Goal: Find specific page/section: Find specific page/section

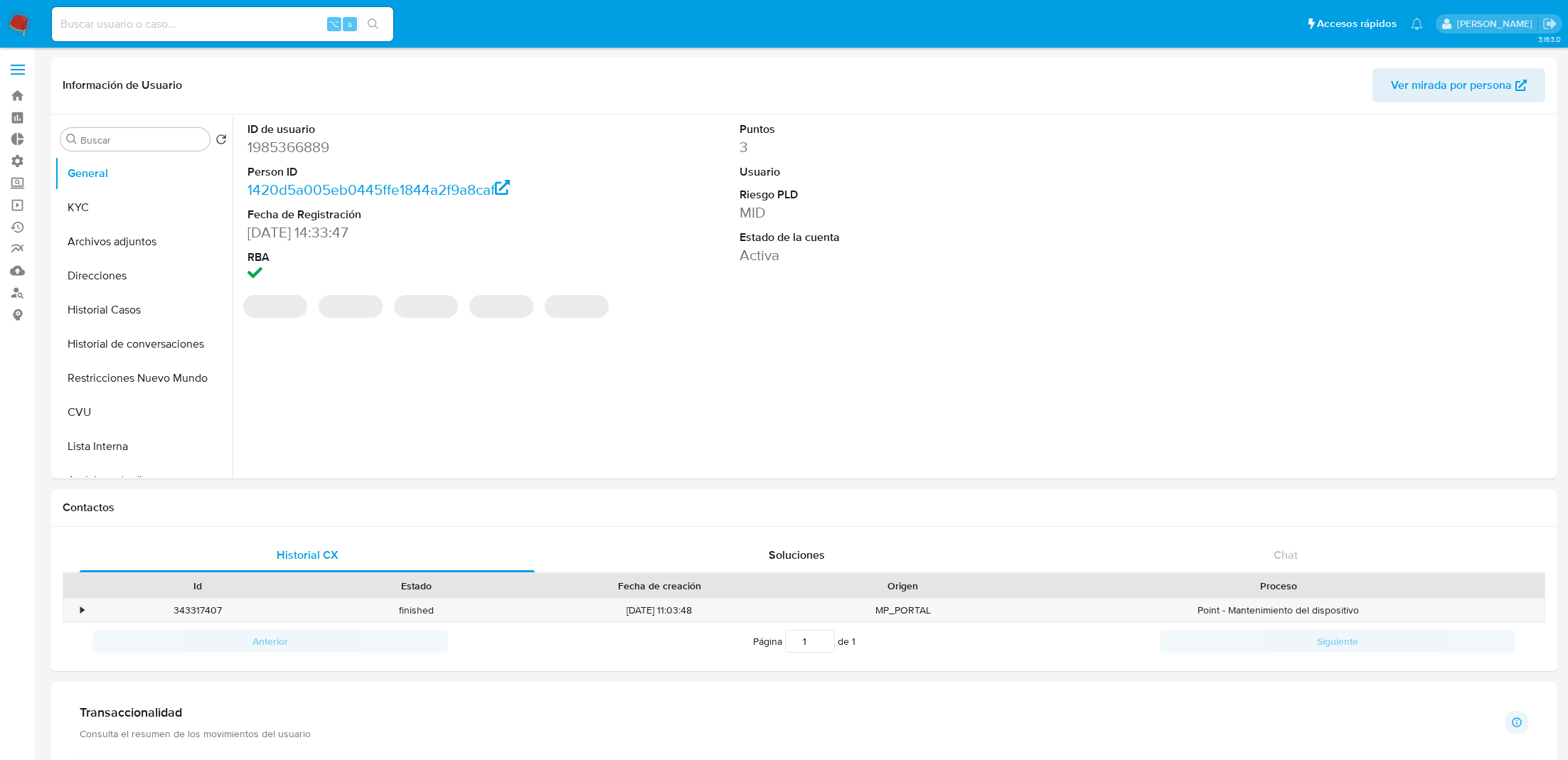
select select "10"
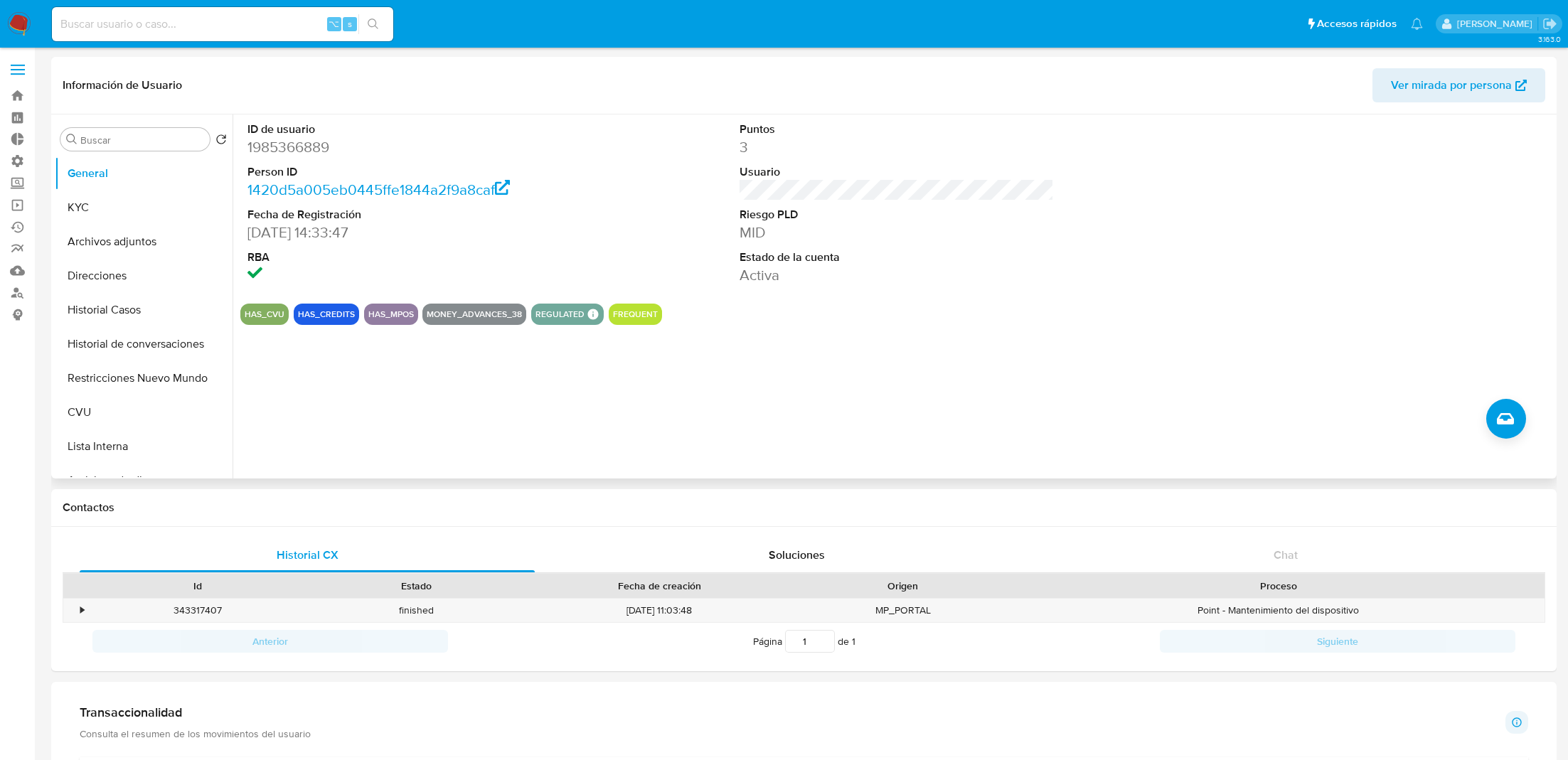
click at [378, 382] on div "ID de usuario 1985366889 Person ID 1420d5a005eb0445ffe1844a2f9a8caf Fecha de Re…" at bounding box center [892, 297] width 1320 height 364
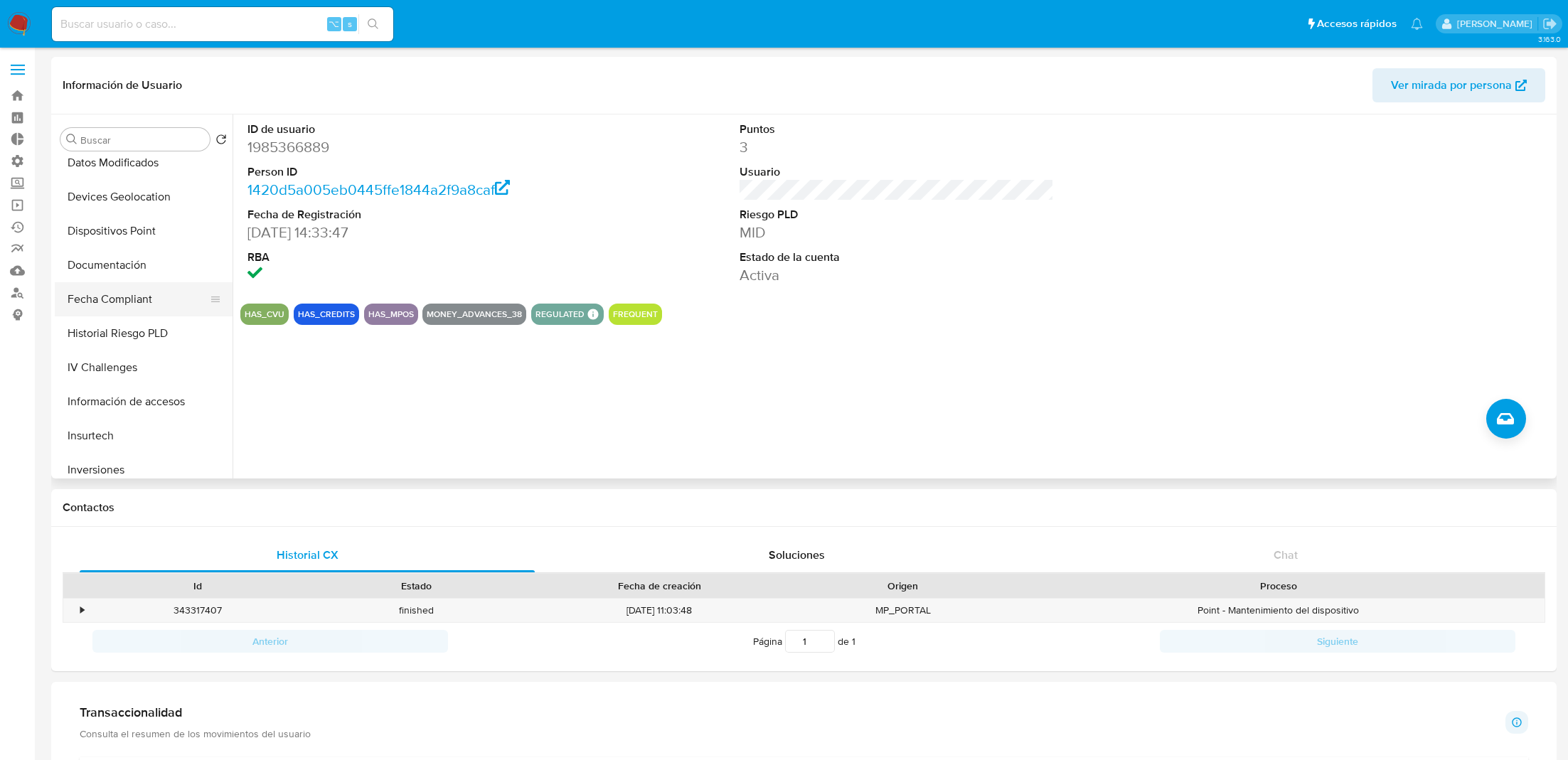
click at [132, 284] on button "Fecha Compliant" at bounding box center [138, 299] width 166 height 34
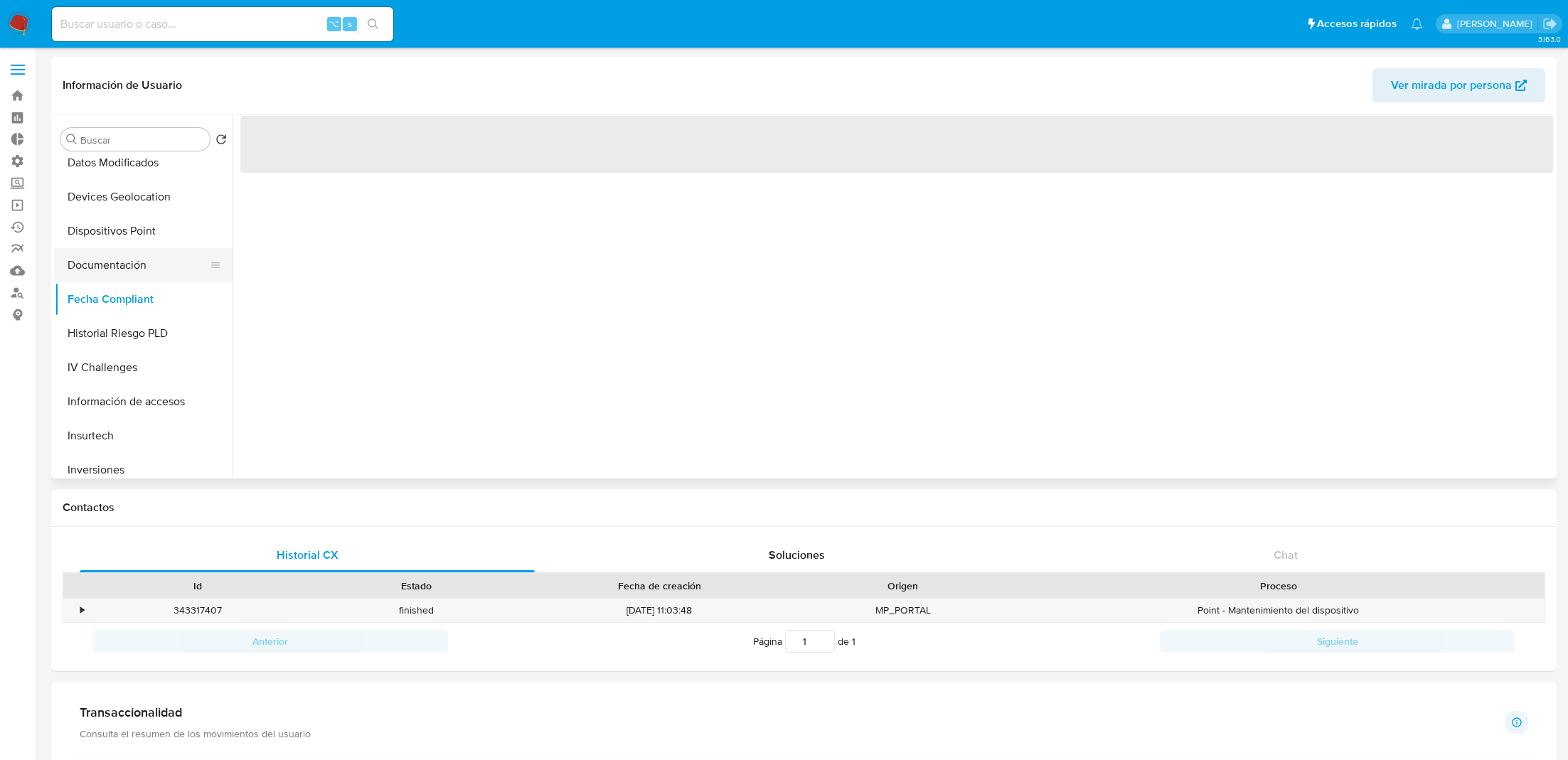
click at [130, 276] on button "Documentación" at bounding box center [138, 265] width 166 height 34
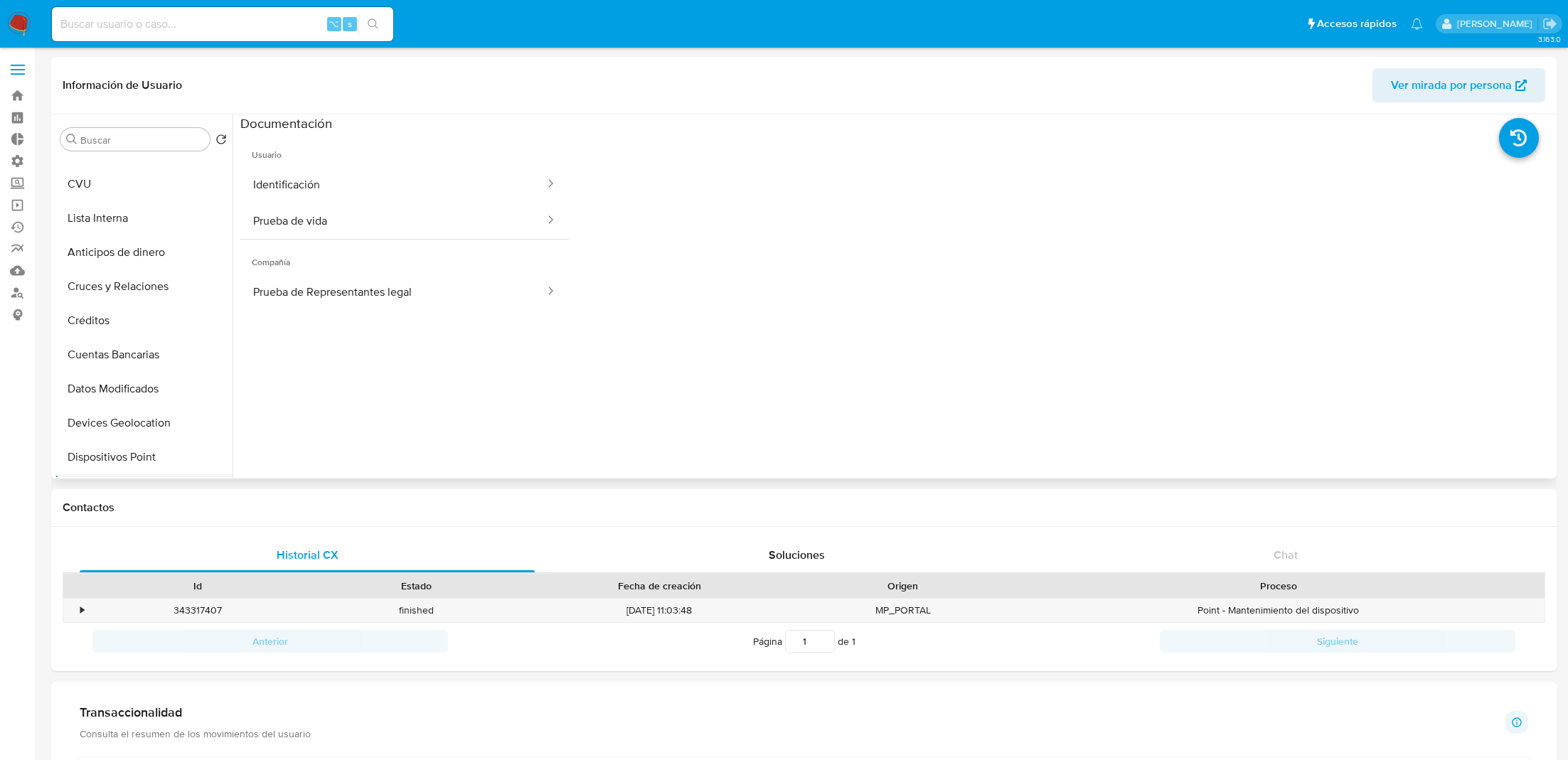
scroll to position [0, 0]
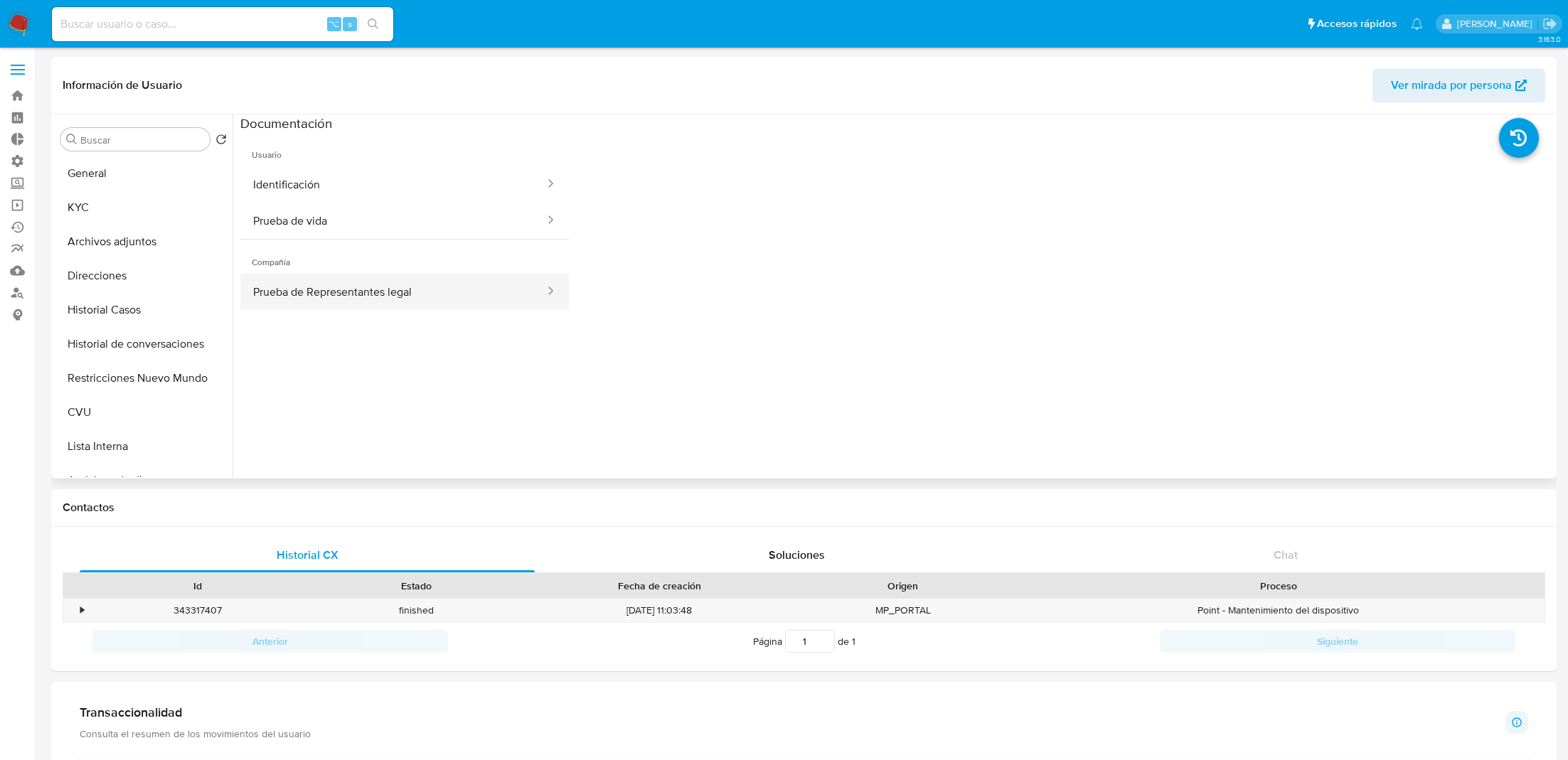
click at [281, 288] on button "Prueba de Representantes legal" at bounding box center [393, 292] width 306 height 37
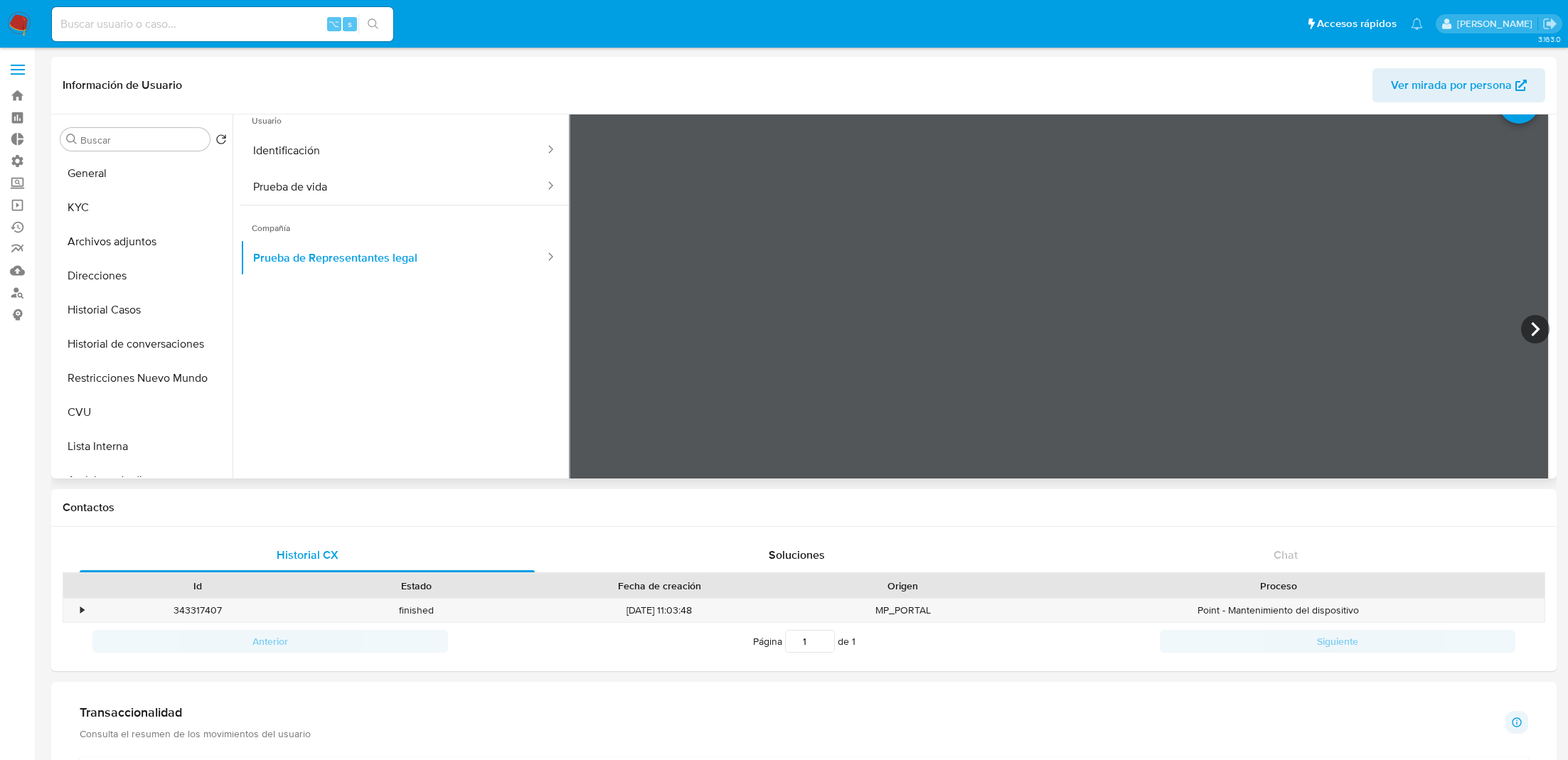
scroll to position [37, 0]
click at [279, 17] on input at bounding box center [222, 24] width 342 height 18
paste input "1088266694"
type input "1088266694"
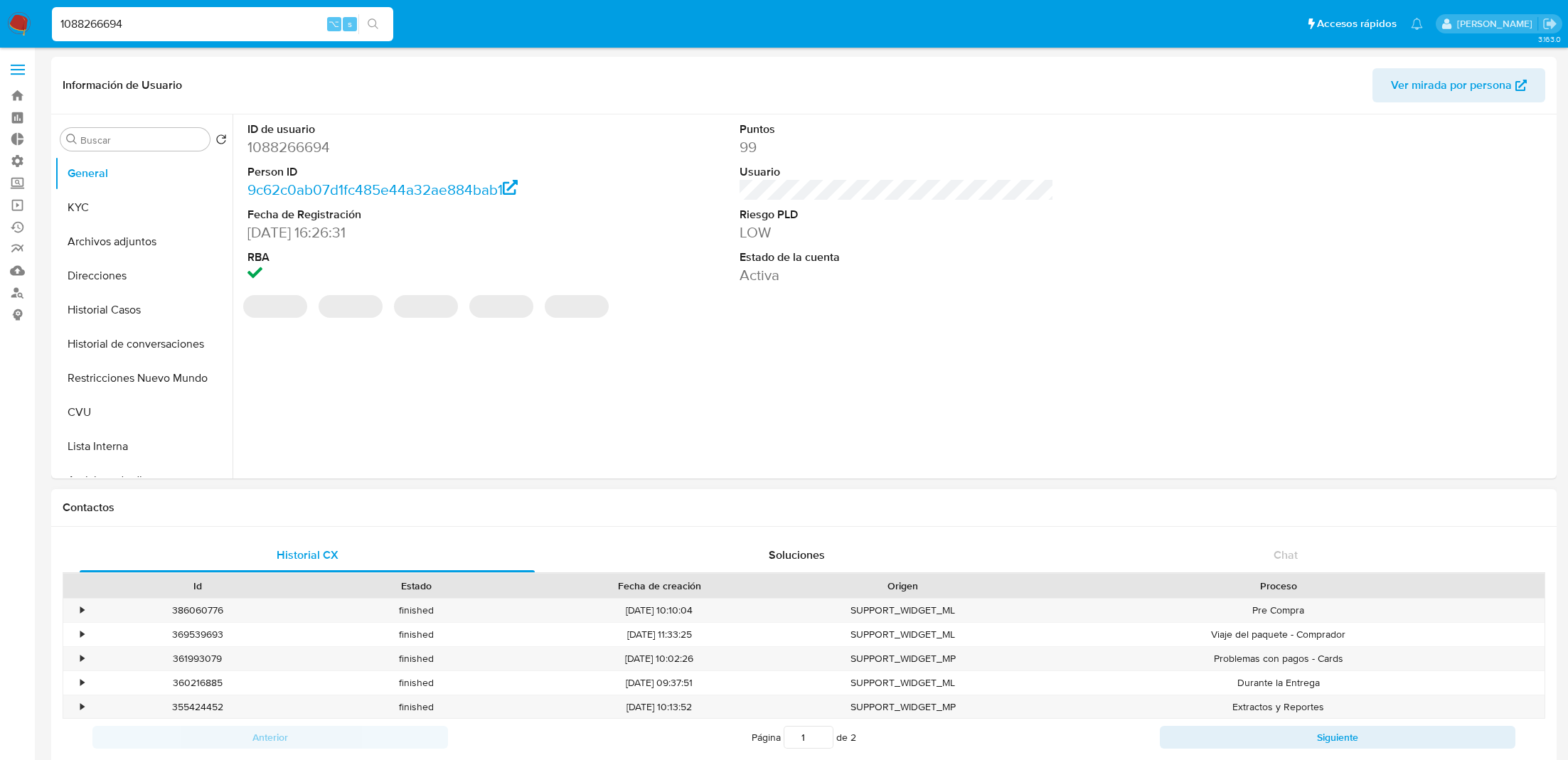
select select "10"
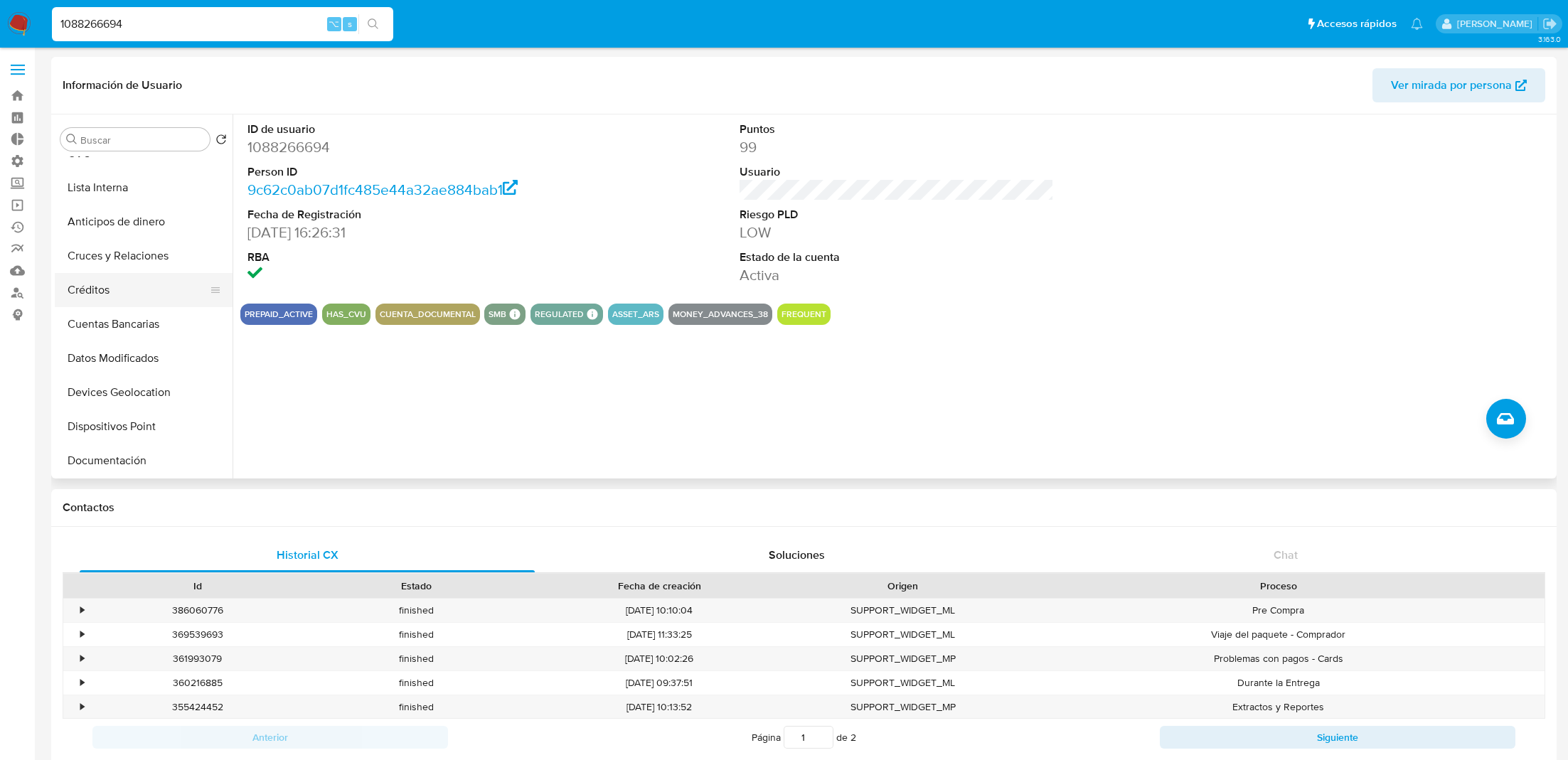
scroll to position [262, 0]
click at [111, 456] on button "Documentación" at bounding box center [138, 457] width 166 height 34
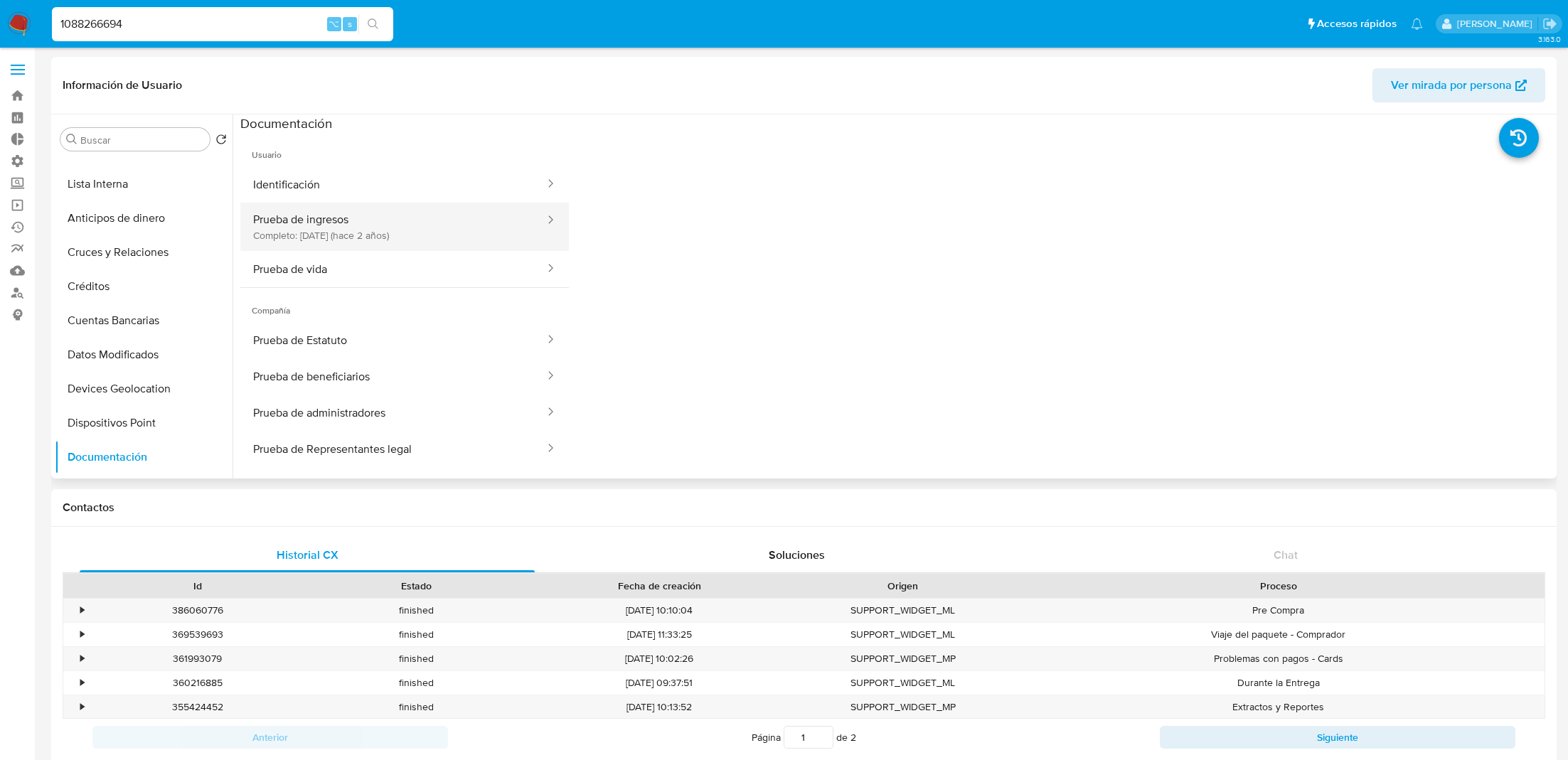
click at [397, 228] on button "Prueba de ingresos Completo: [DATE] (hace 2 años)" at bounding box center [393, 227] width 306 height 48
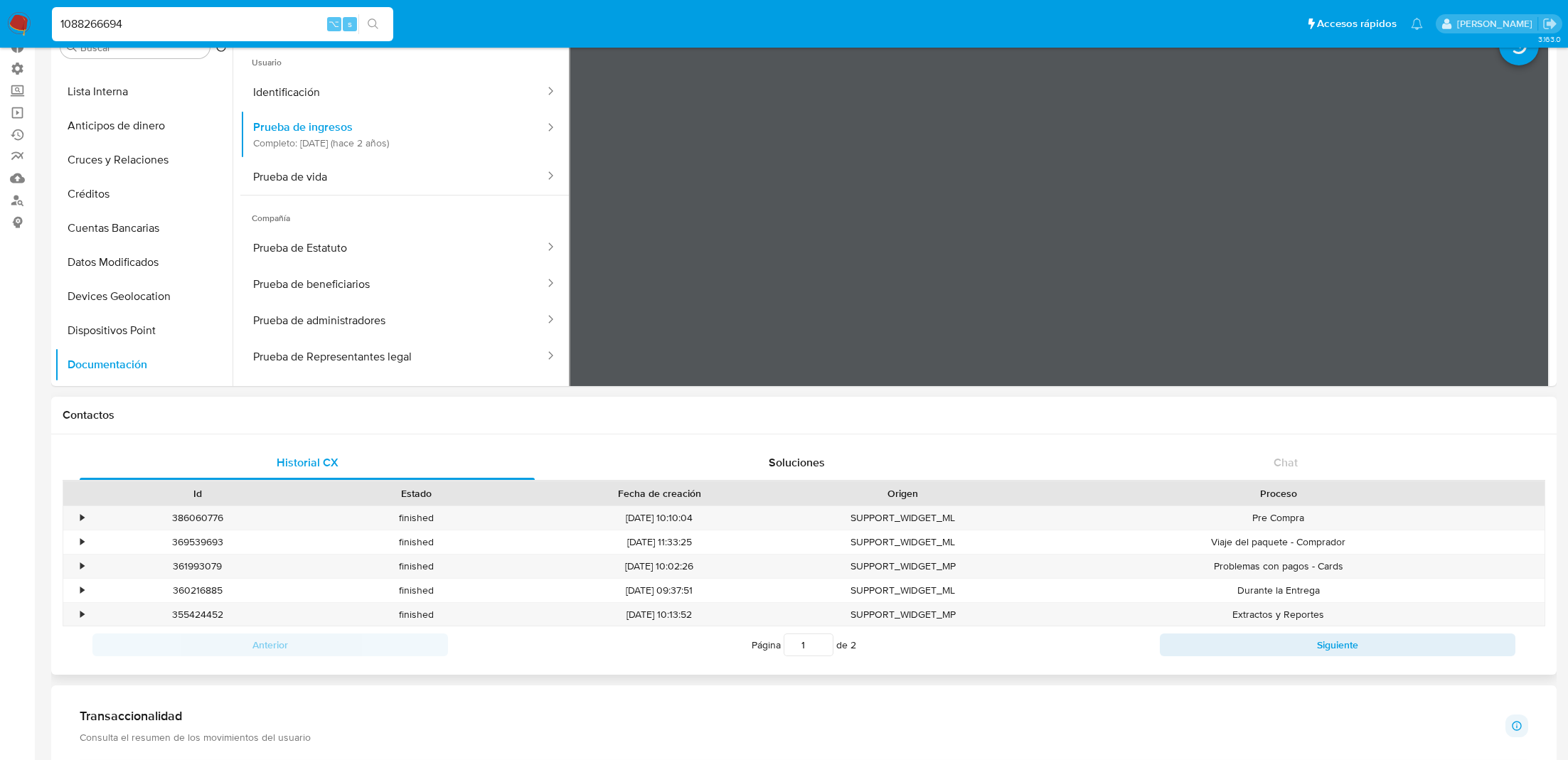
scroll to position [75, 0]
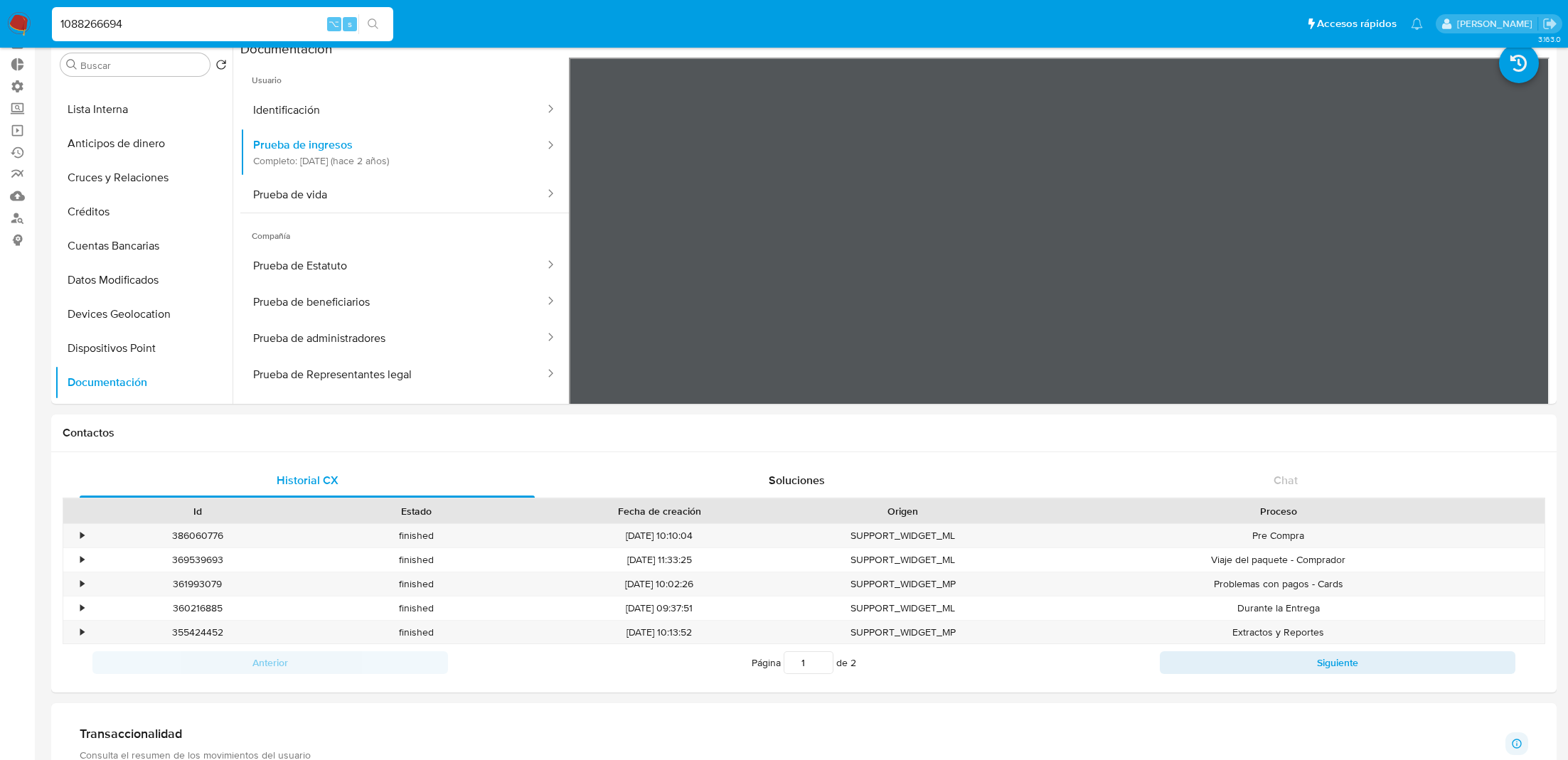
click at [302, 17] on input "1088266694" at bounding box center [222, 24] width 342 height 18
paste input "335006915"
type input "1335006915"
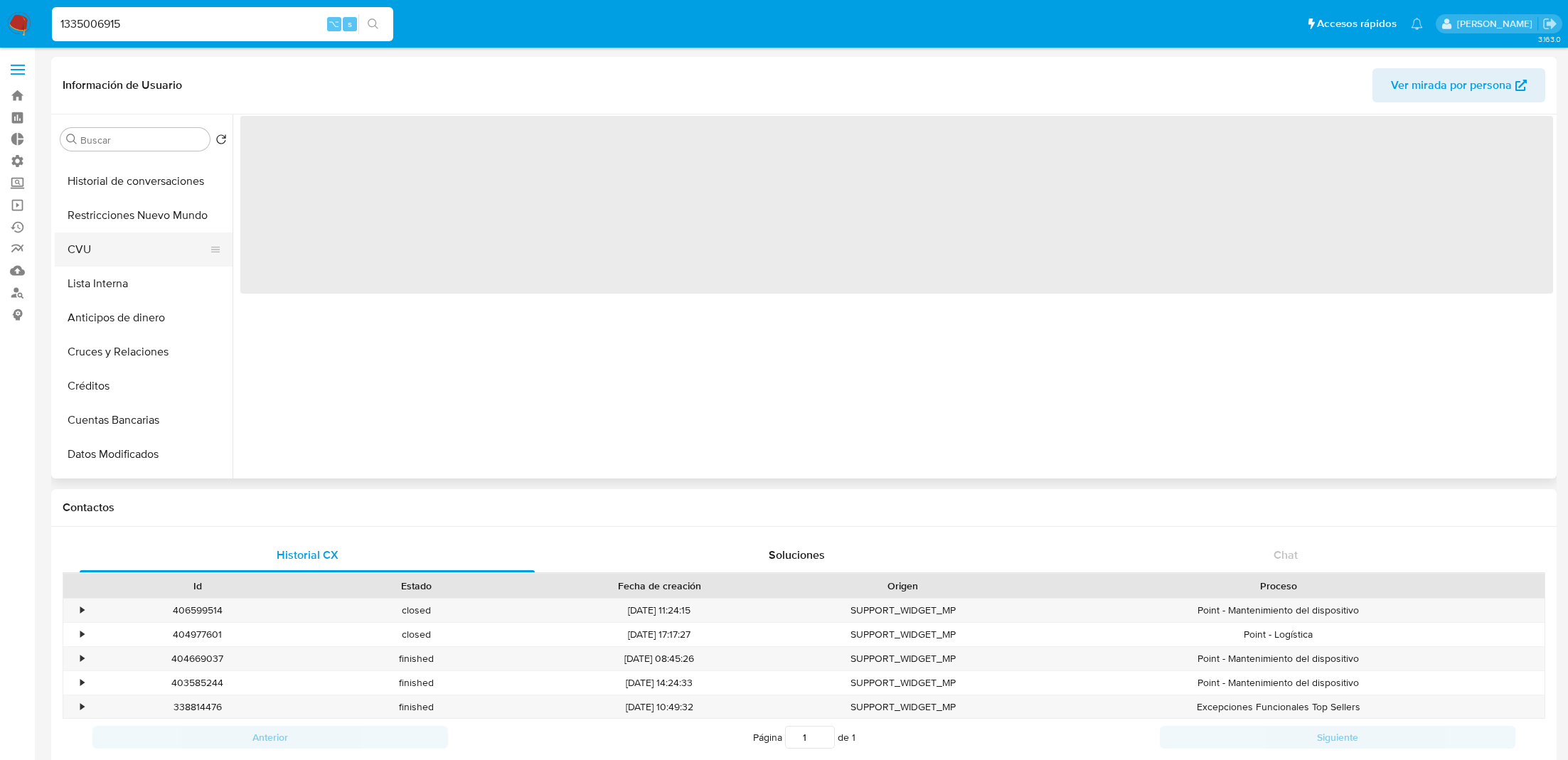
select select "10"
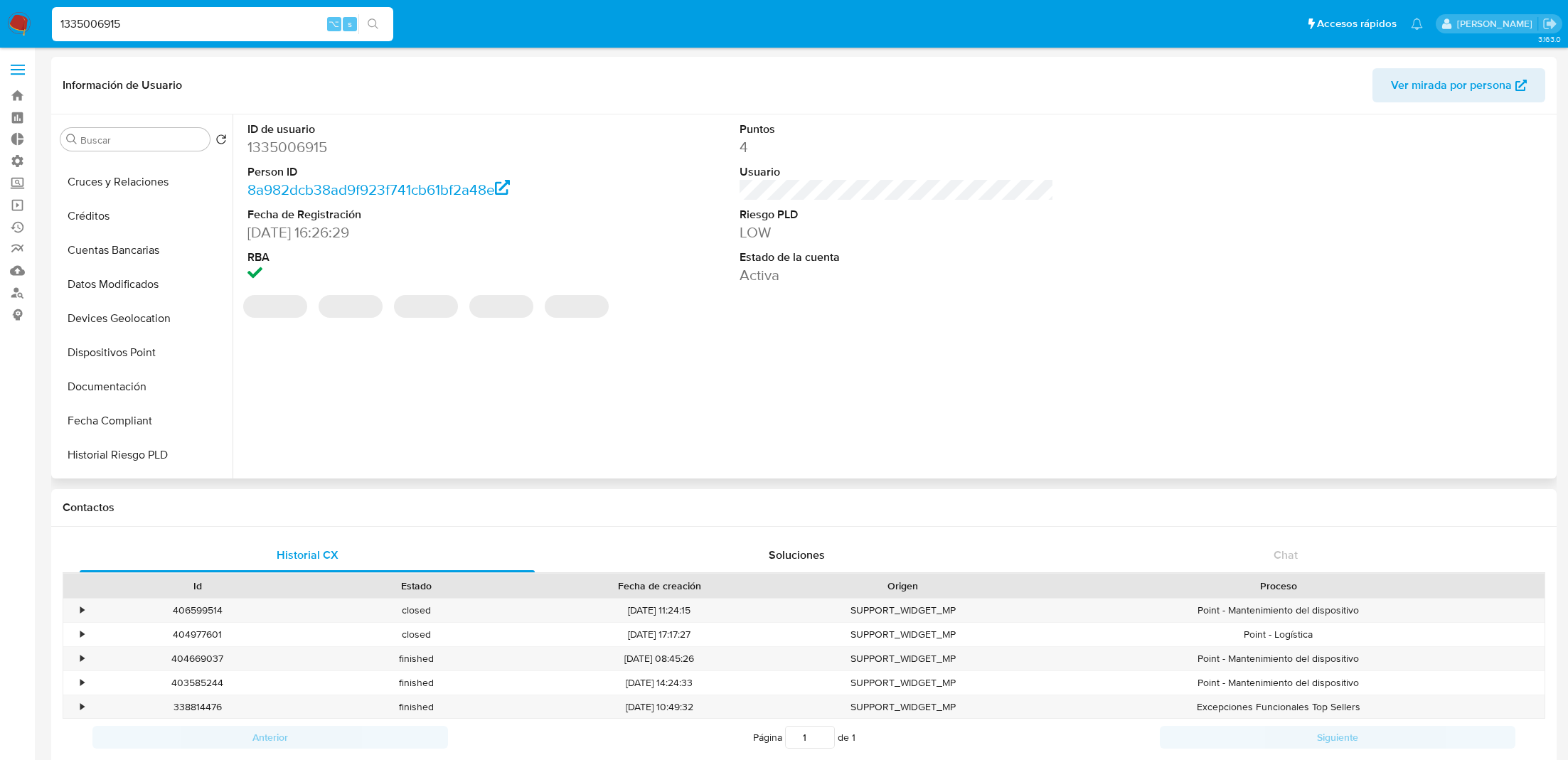
scroll to position [352, 0]
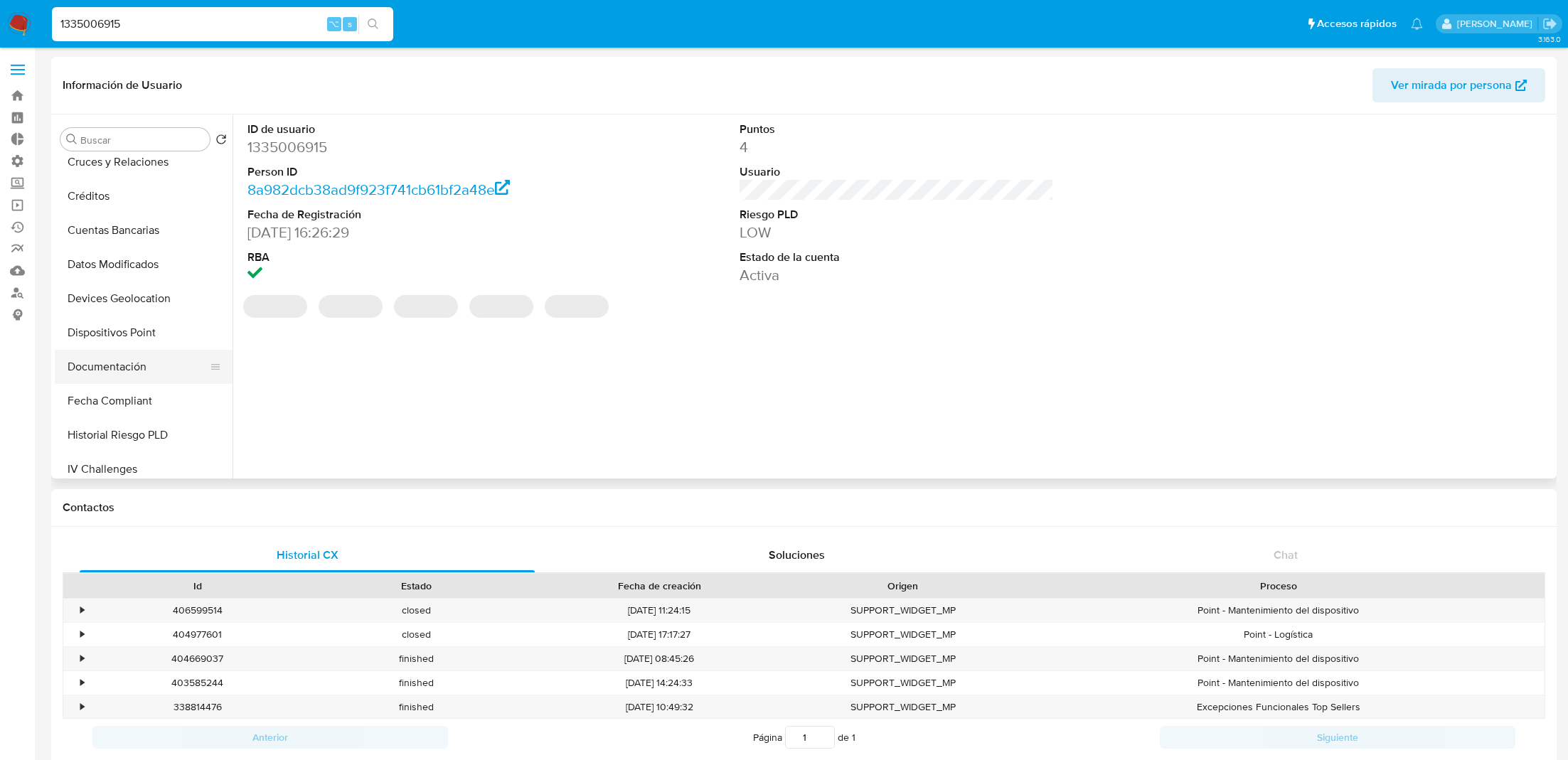
click at [150, 366] on button "Documentación" at bounding box center [138, 366] width 166 height 34
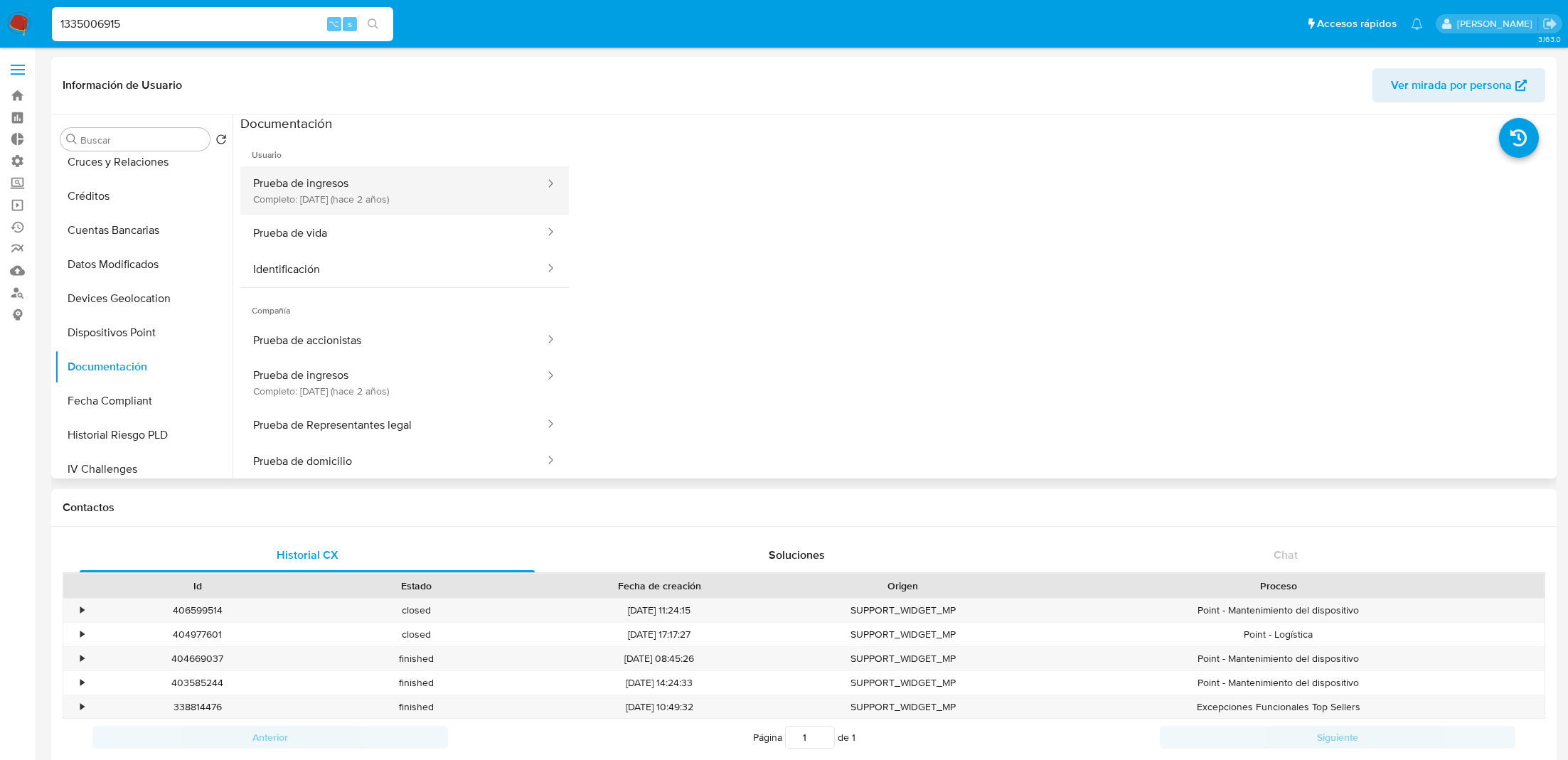
click at [397, 192] on button "Prueba de ingresos Completo: [DATE] (hace 2 años)" at bounding box center [393, 190] width 306 height 48
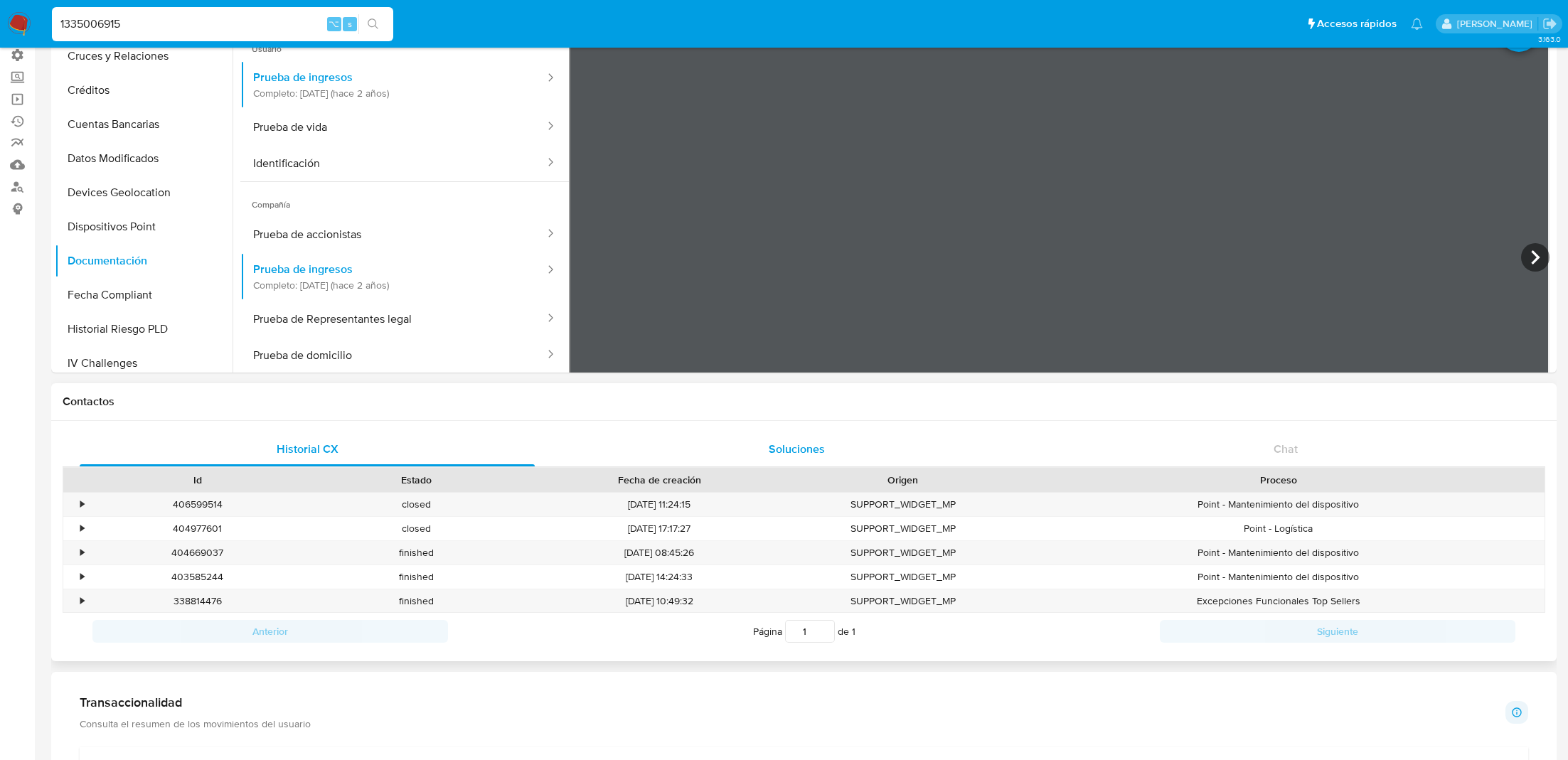
scroll to position [0, 0]
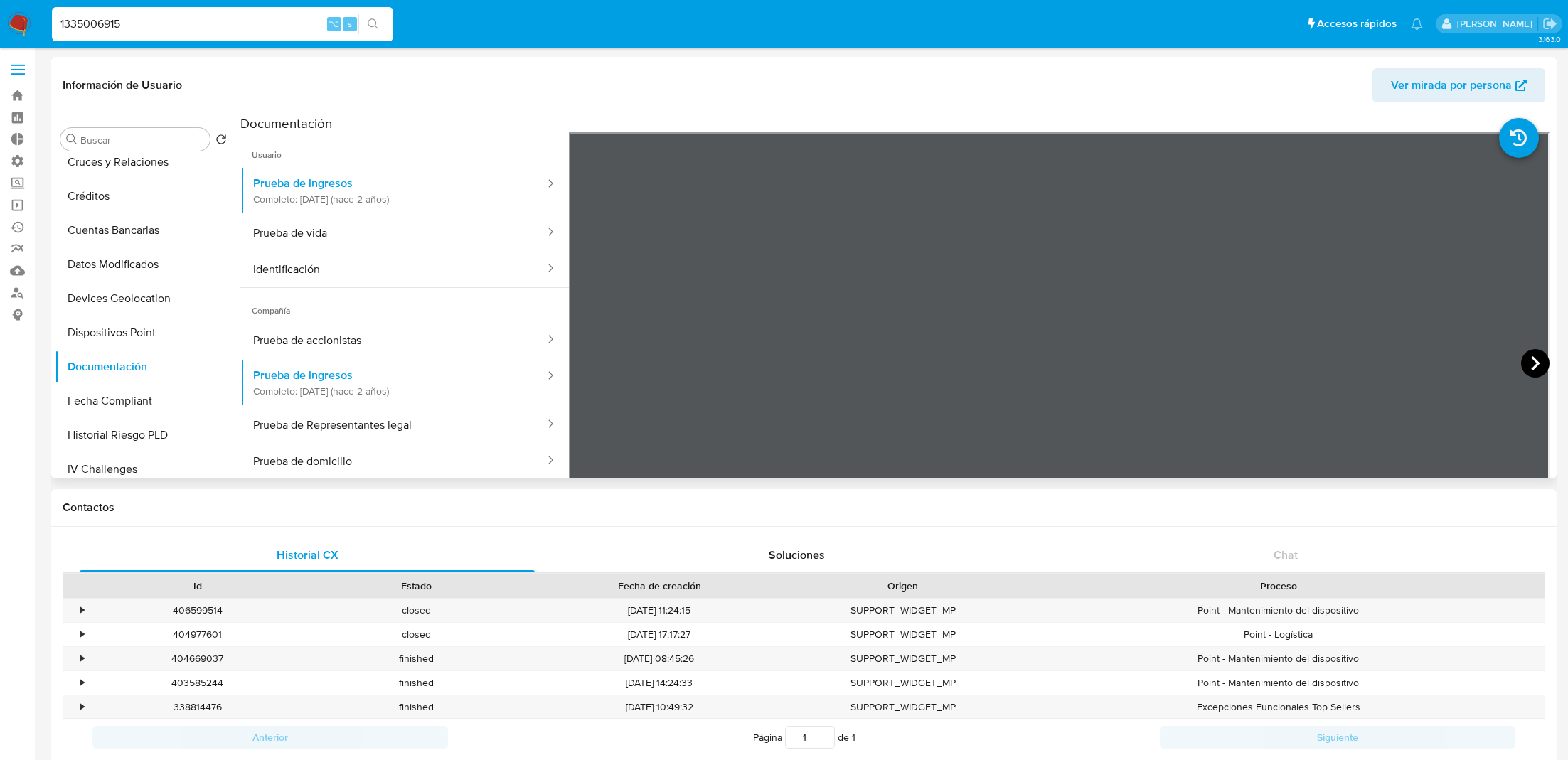
click at [1532, 367] on icon at bounding box center [1536, 363] width 28 height 28
click at [356, 419] on button "Prueba de Representantes legal" at bounding box center [393, 425] width 306 height 37
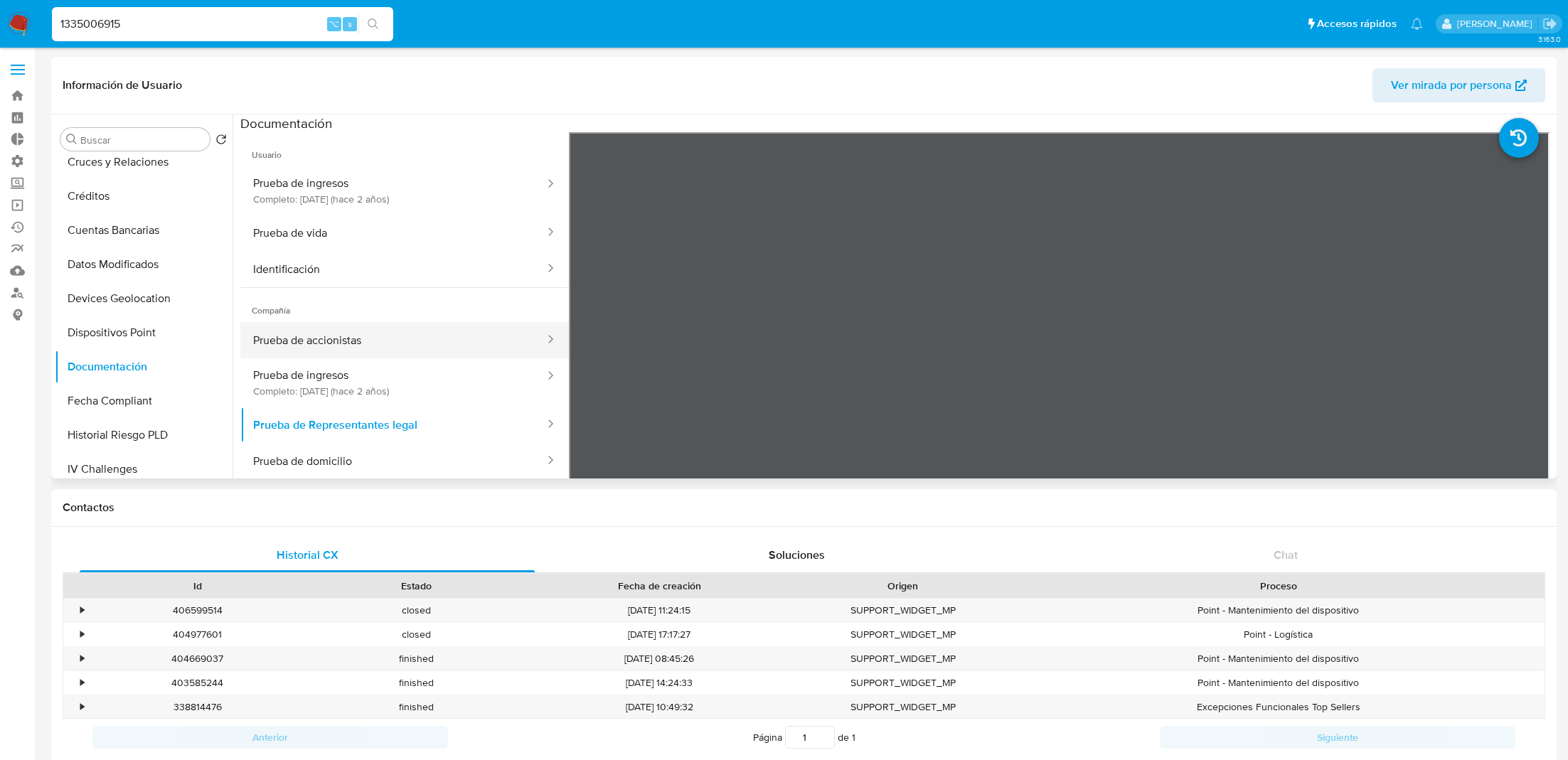
click at [382, 339] on button "Prueba de accionistas" at bounding box center [393, 341] width 306 height 37
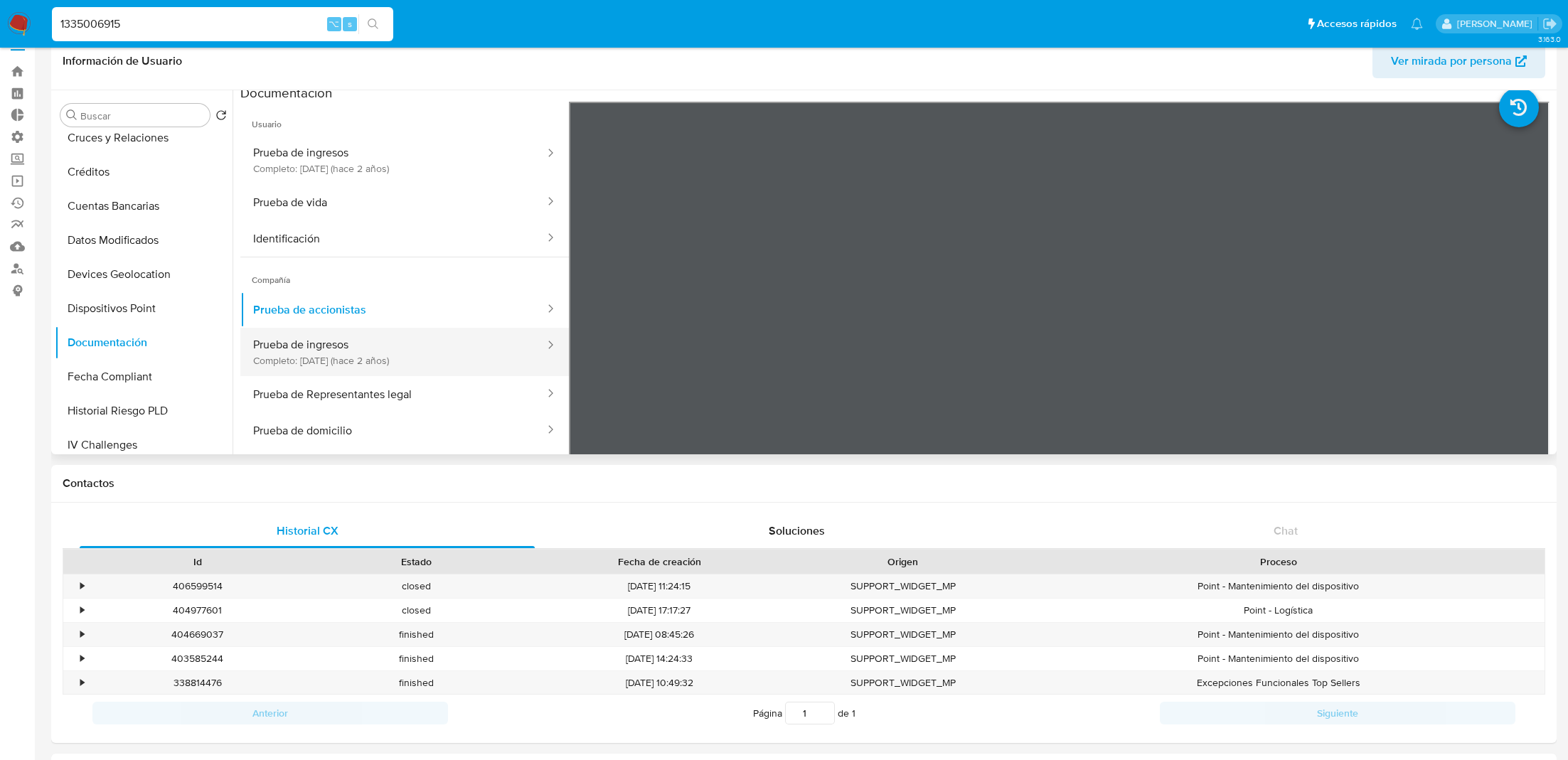
scroll to position [38, 0]
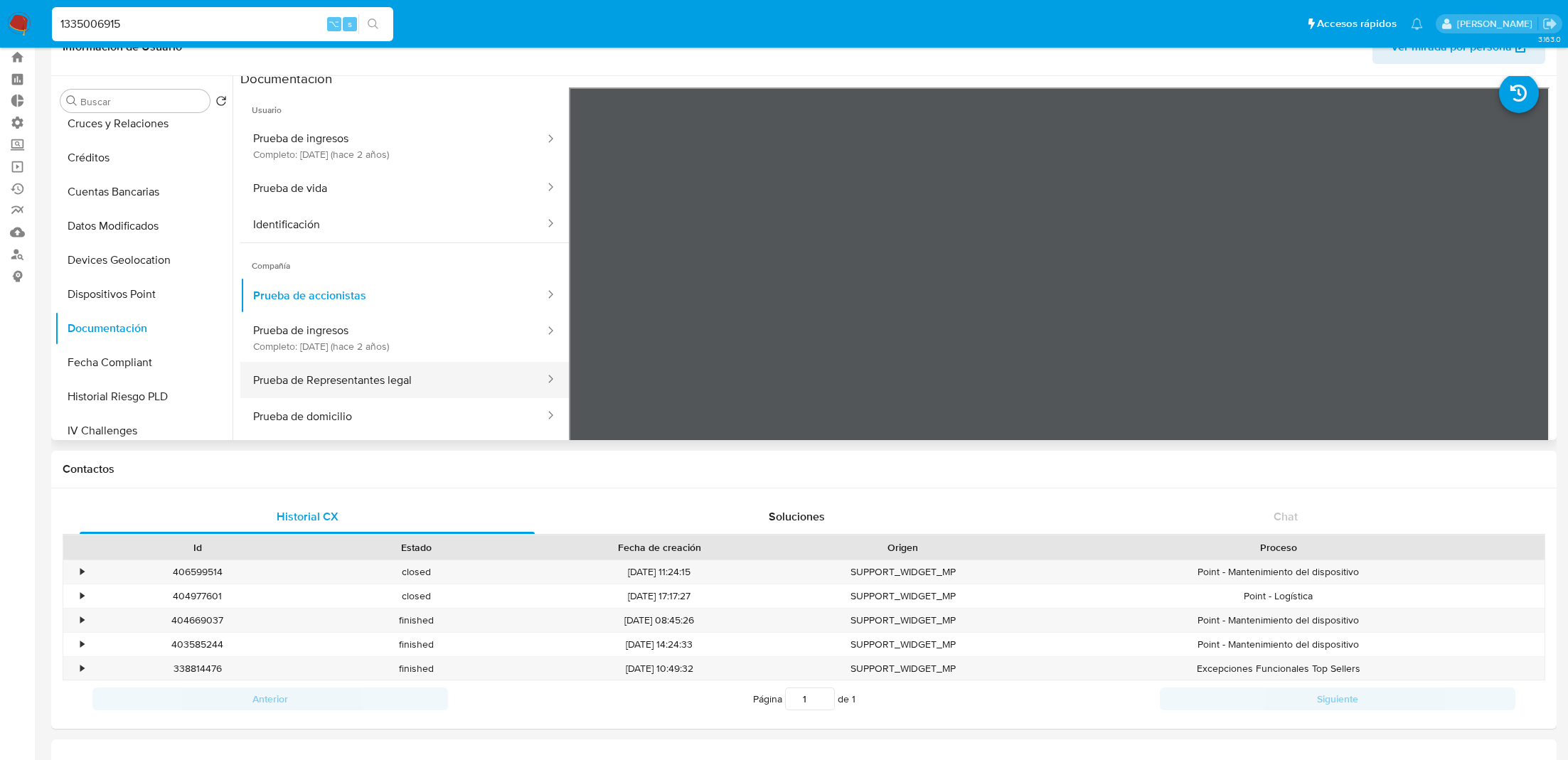
click at [415, 386] on button "Prueba de Representantes legal" at bounding box center [393, 380] width 306 height 37
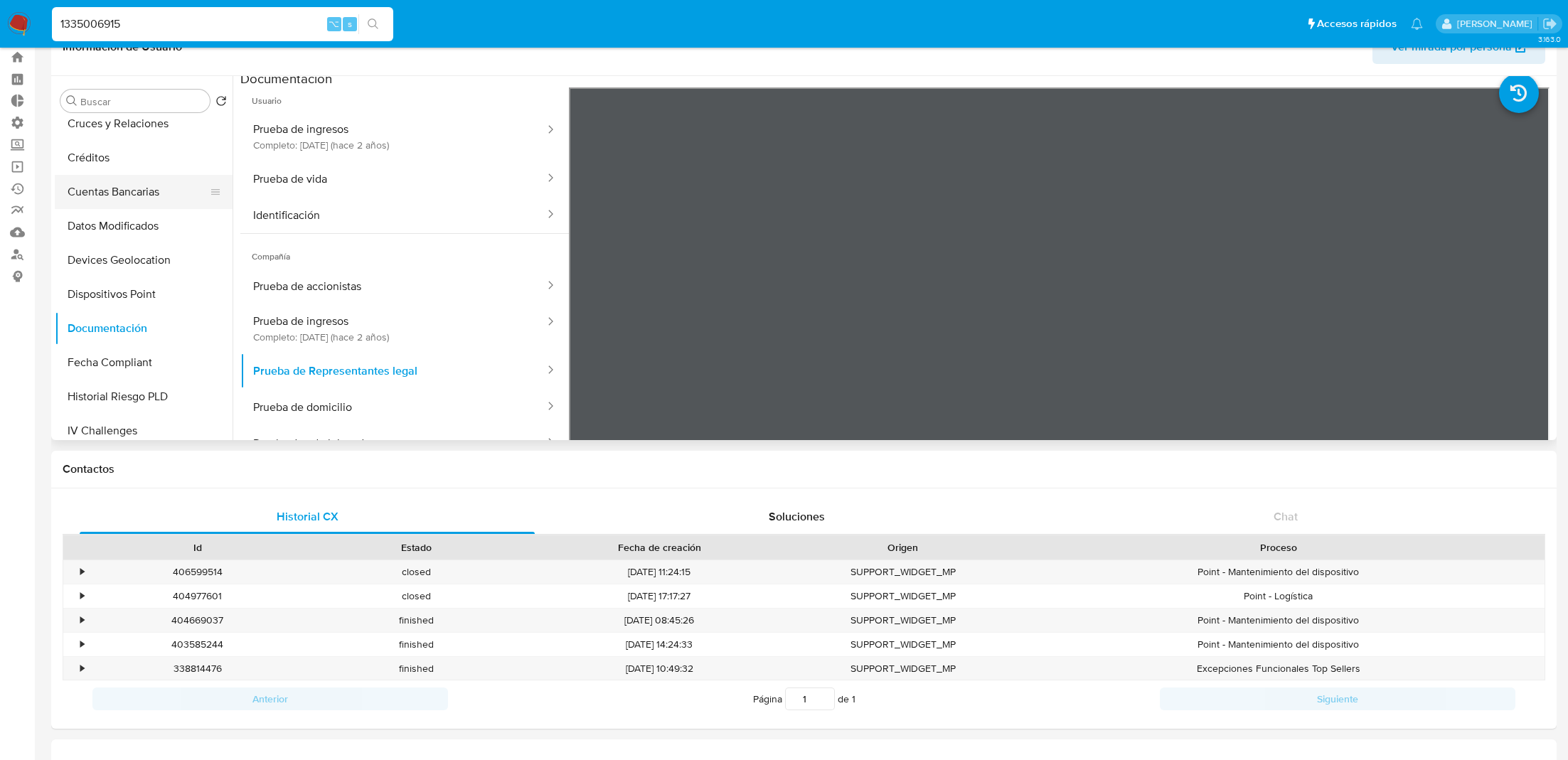
scroll to position [0, 0]
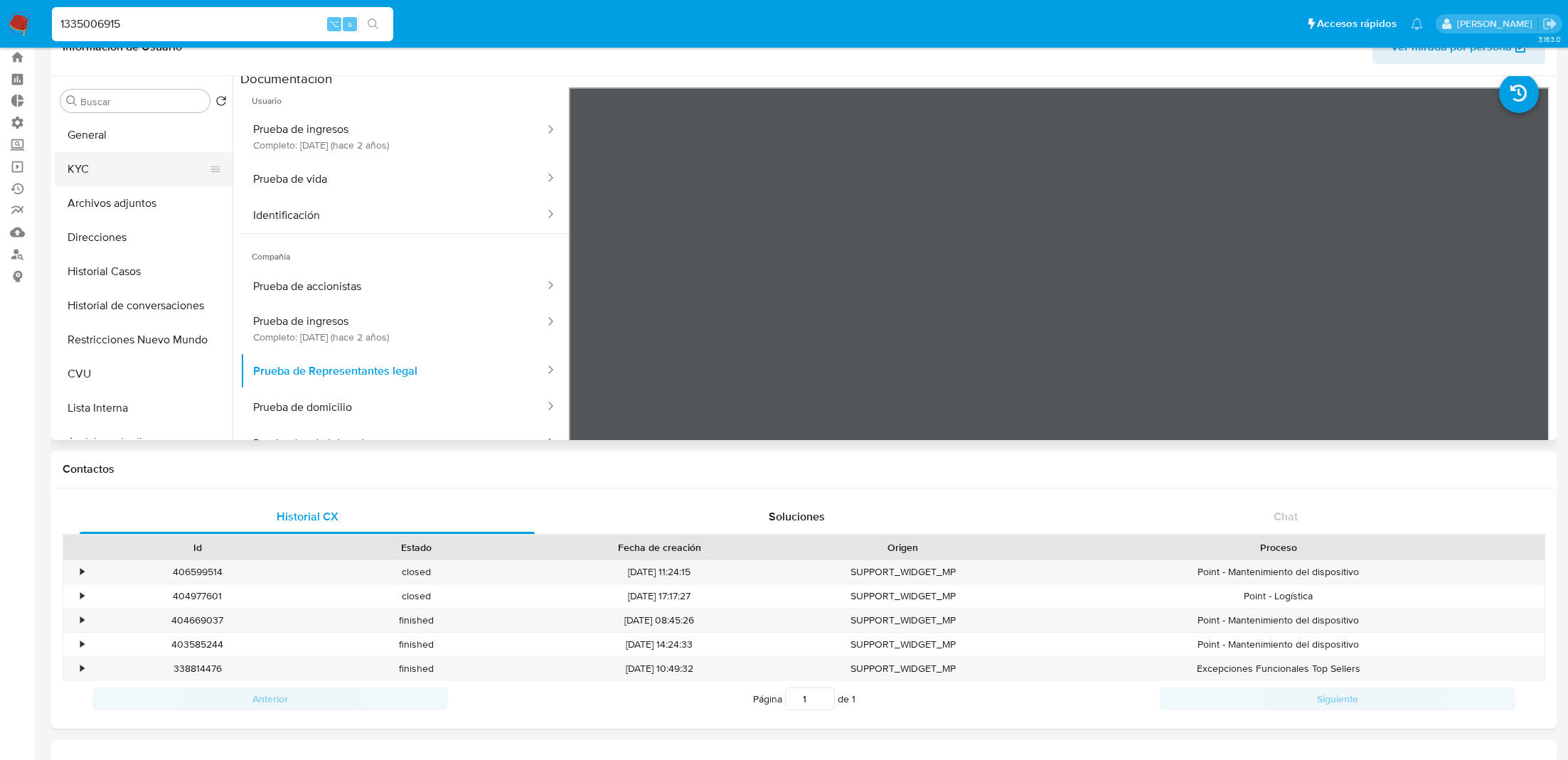
click at [126, 176] on button "KYC" at bounding box center [138, 169] width 166 height 34
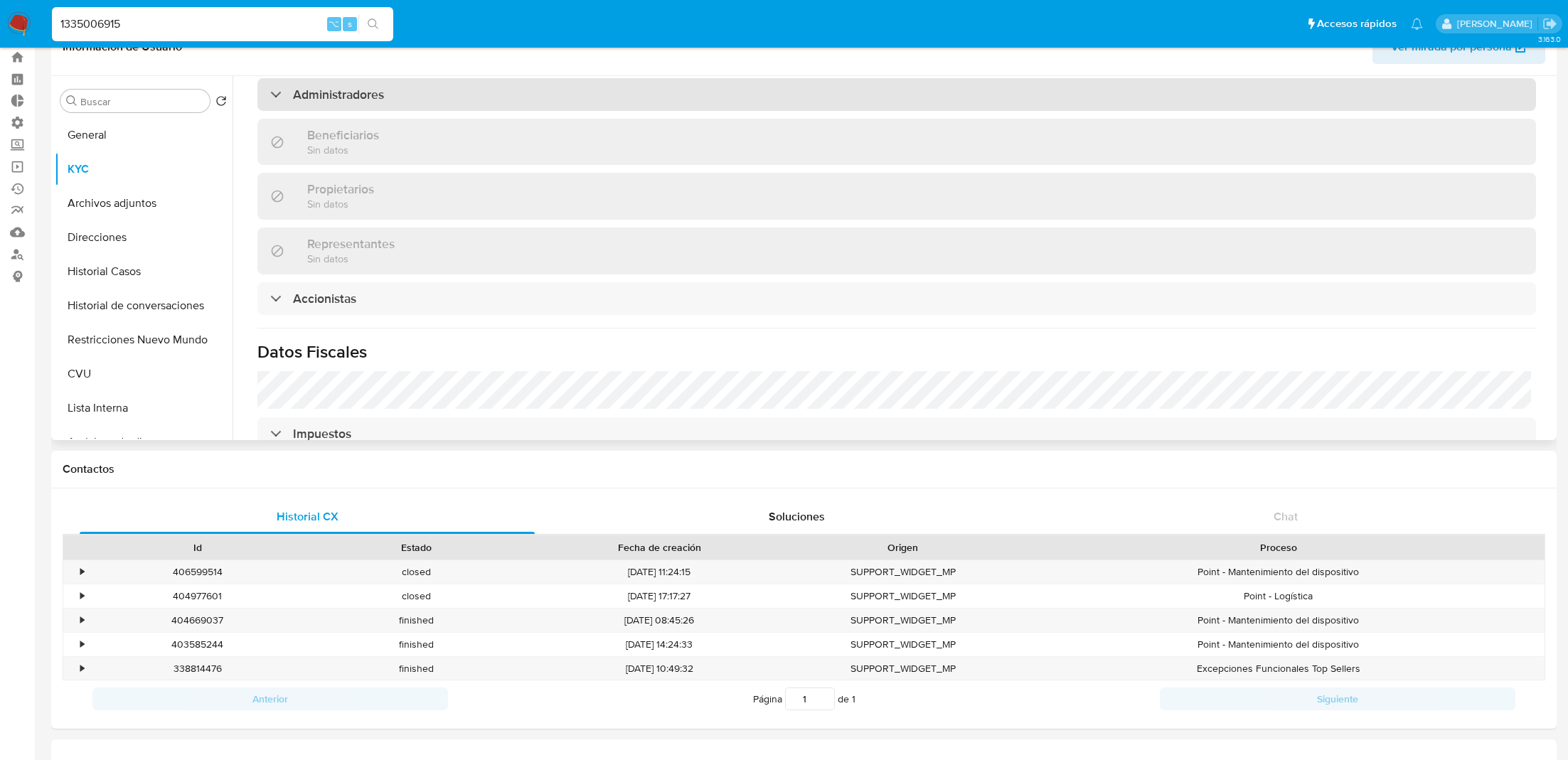
scroll to position [767, 0]
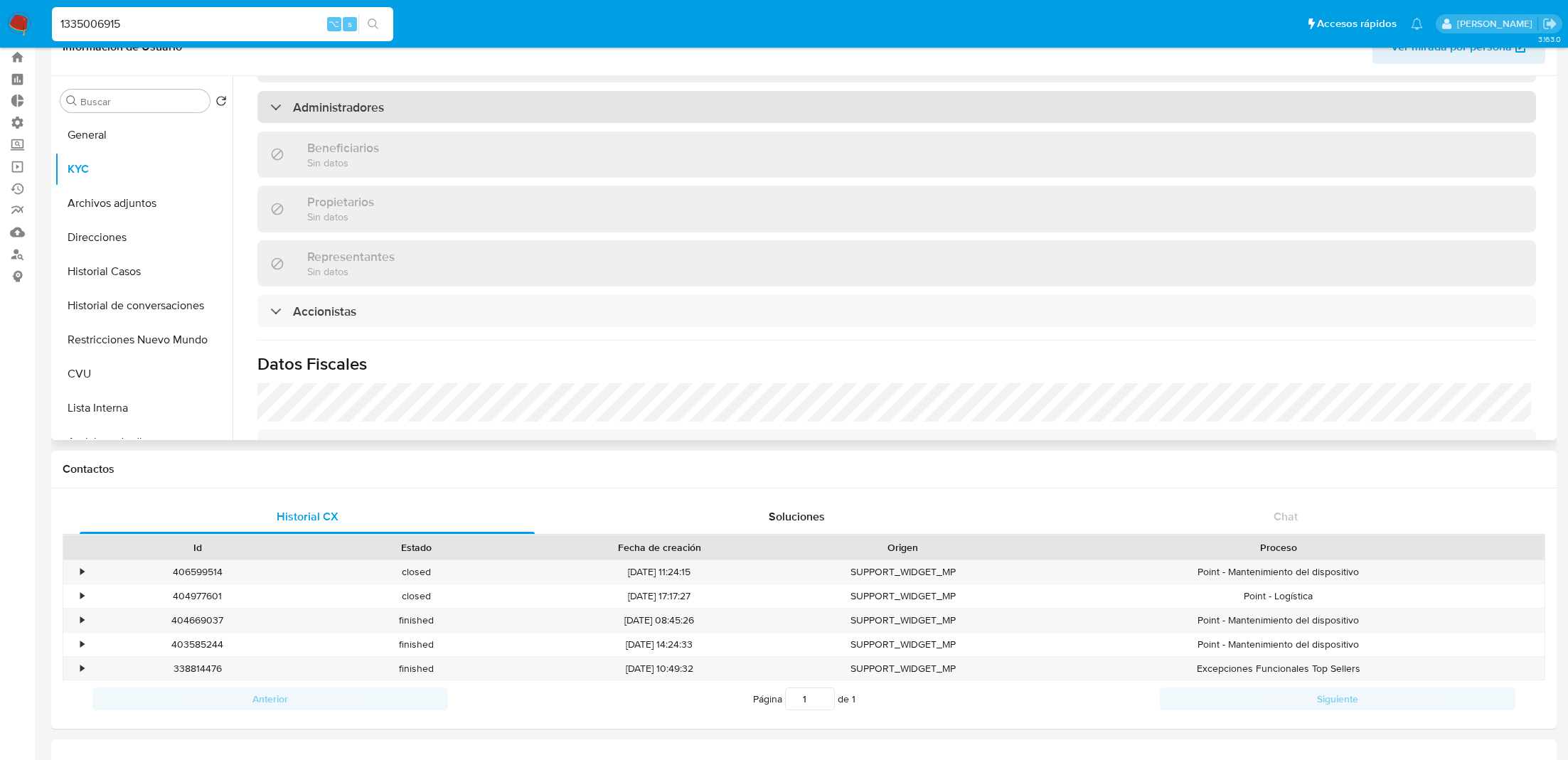
click at [450, 101] on div "Administradores" at bounding box center [897, 107] width 1279 height 32
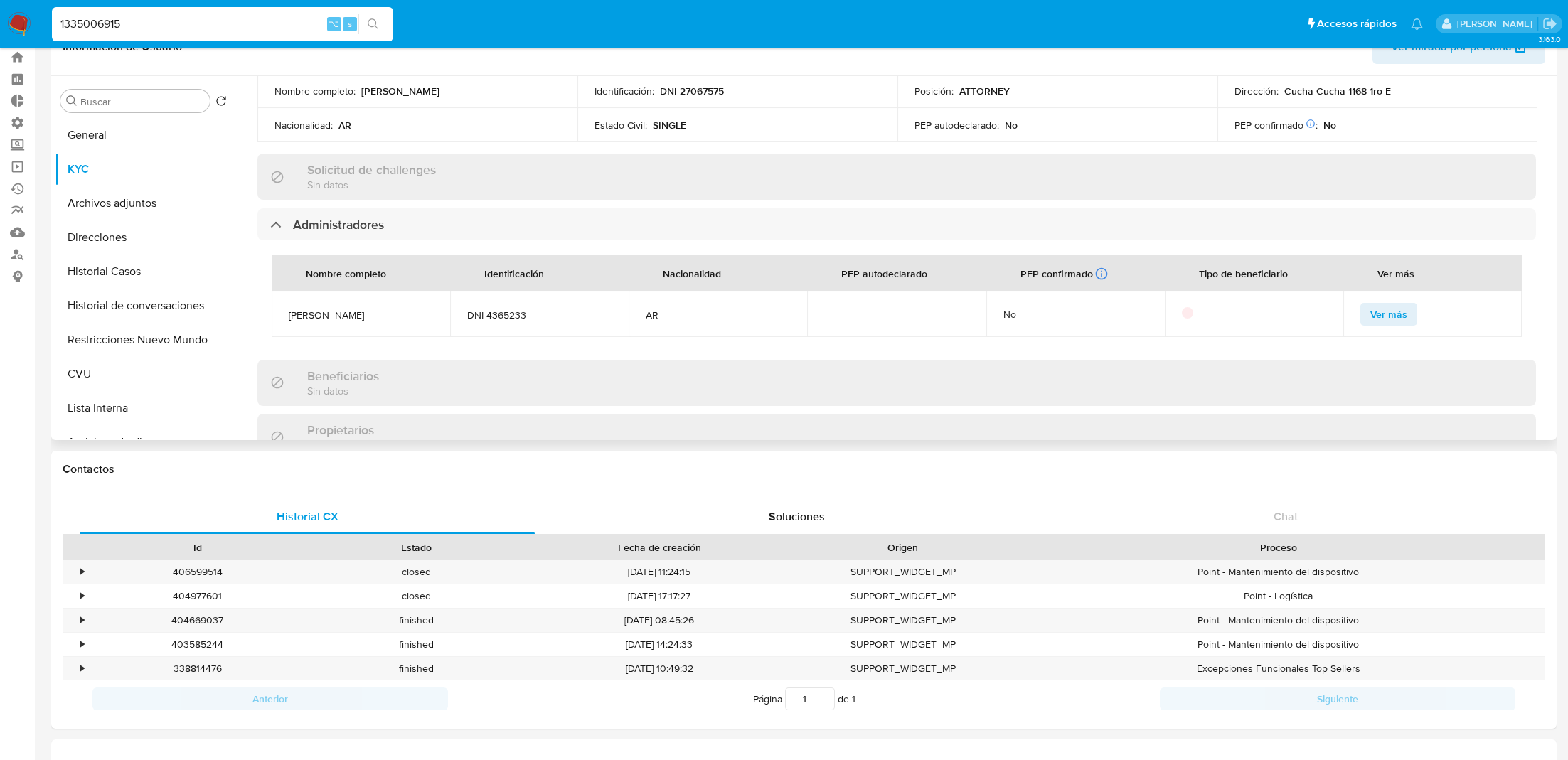
scroll to position [925, 0]
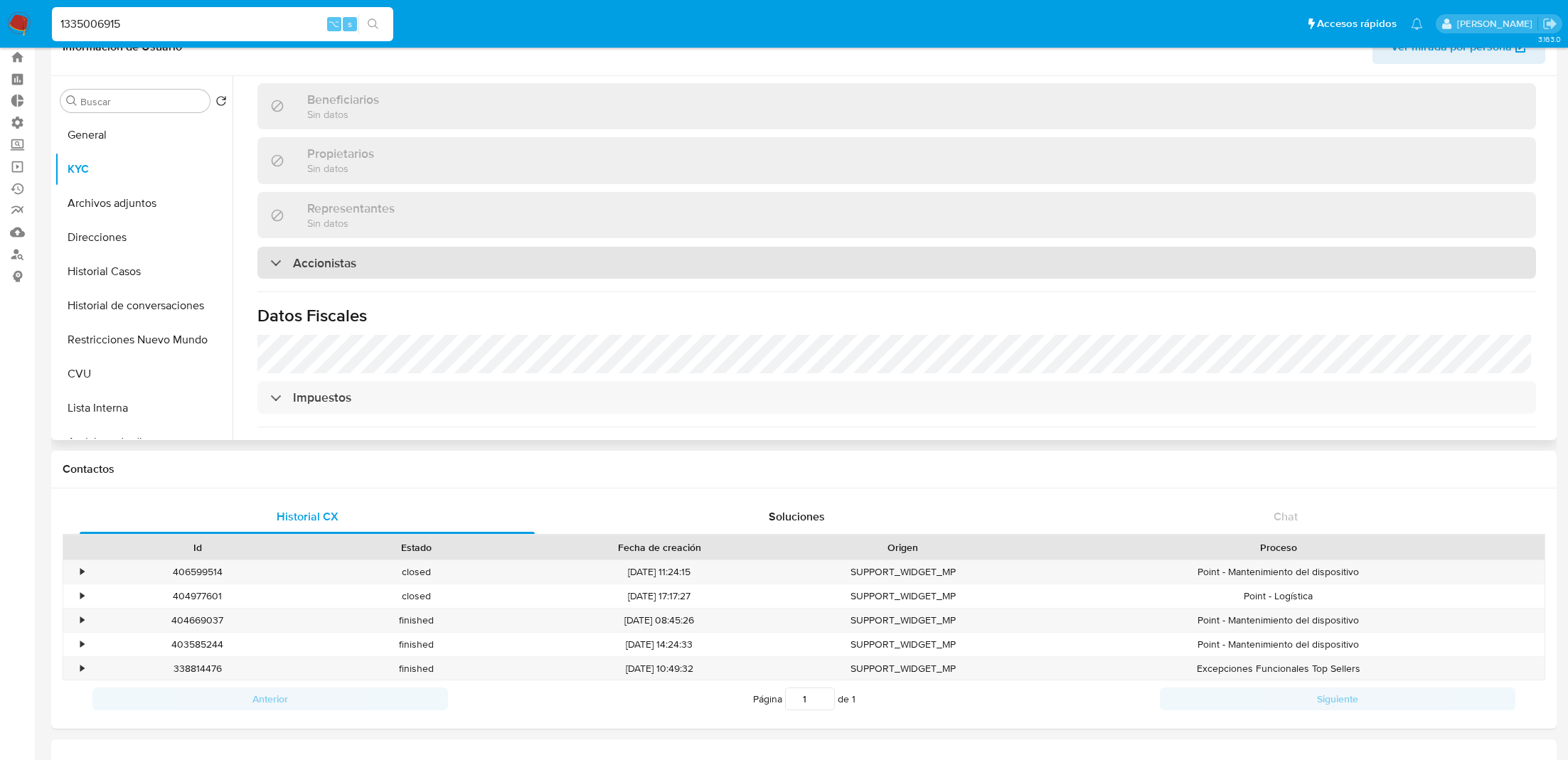
click at [456, 247] on div "Accionistas" at bounding box center [897, 262] width 1279 height 32
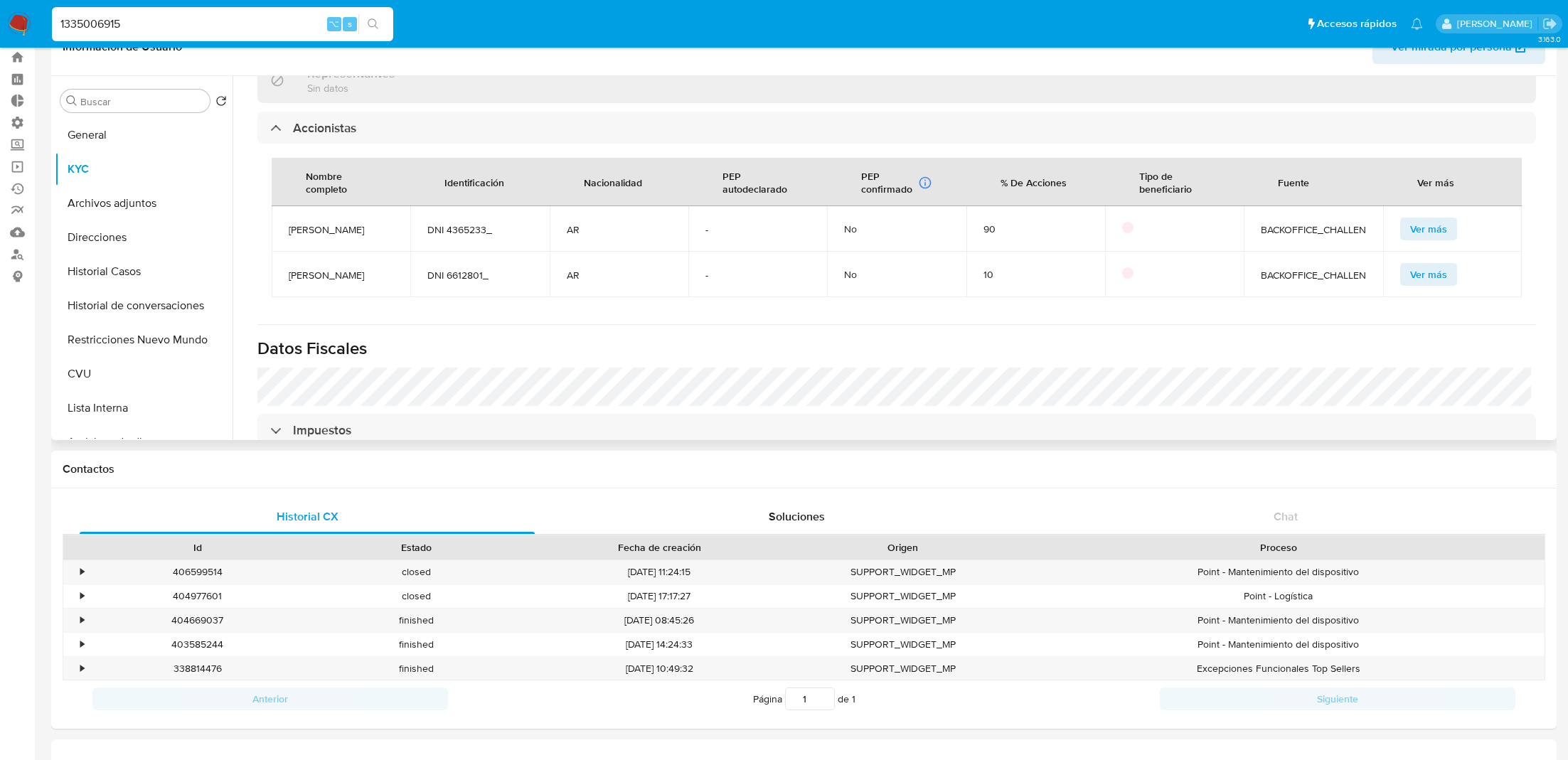
scroll to position [1062, 0]
